Goal: Check status

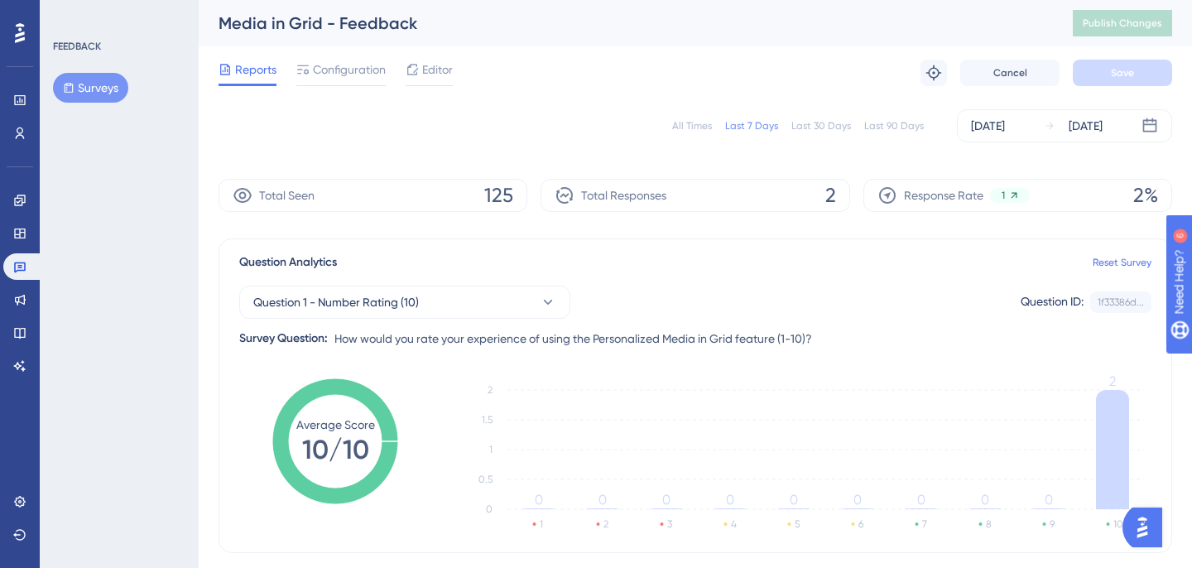
click at [700, 123] on div "All Times" at bounding box center [692, 125] width 40 height 13
click at [316, 202] on div "Total Seen 136" at bounding box center [372, 195] width 309 height 33
click at [238, 196] on icon at bounding box center [243, 195] width 20 height 20
click at [462, 195] on div "Total Seen 136" at bounding box center [372, 195] width 309 height 33
click at [510, 196] on span "136" at bounding box center [498, 195] width 29 height 26
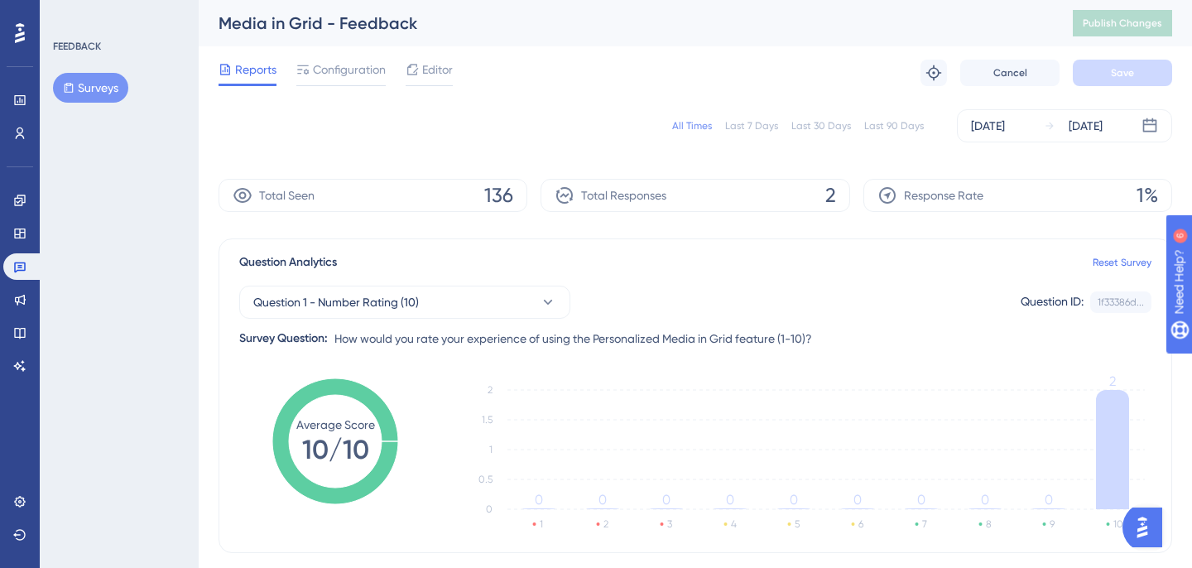
click at [240, 192] on icon at bounding box center [242, 195] width 18 height 15
